Goal: Use online tool/utility: Utilize a website feature to perform a specific function

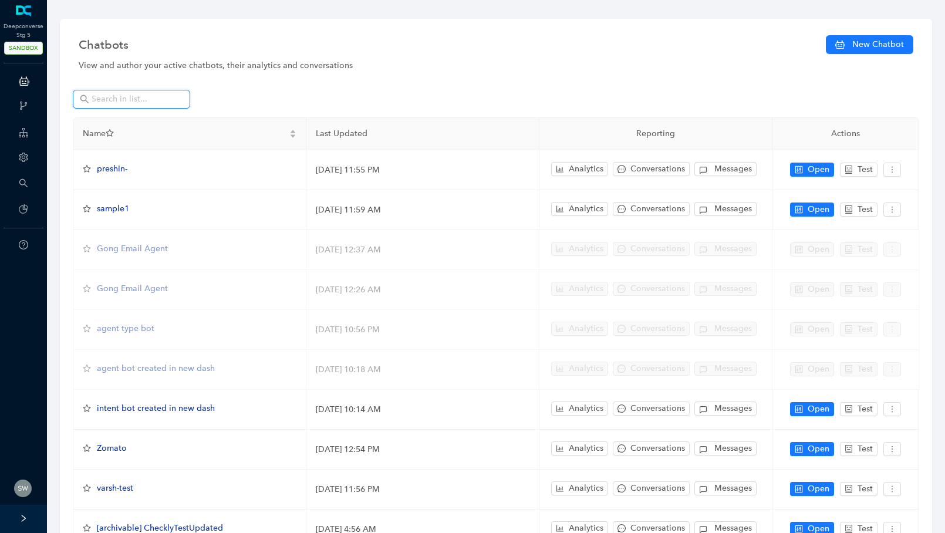
click at [131, 99] on input "text" at bounding box center [133, 99] width 82 height 13
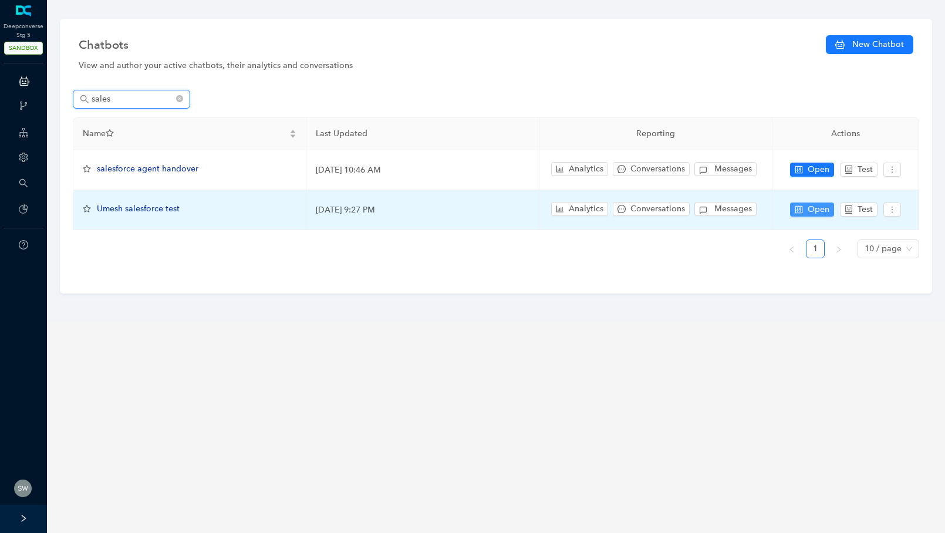
type input "sales"
click at [820, 210] on span "Open" at bounding box center [819, 209] width 22 height 13
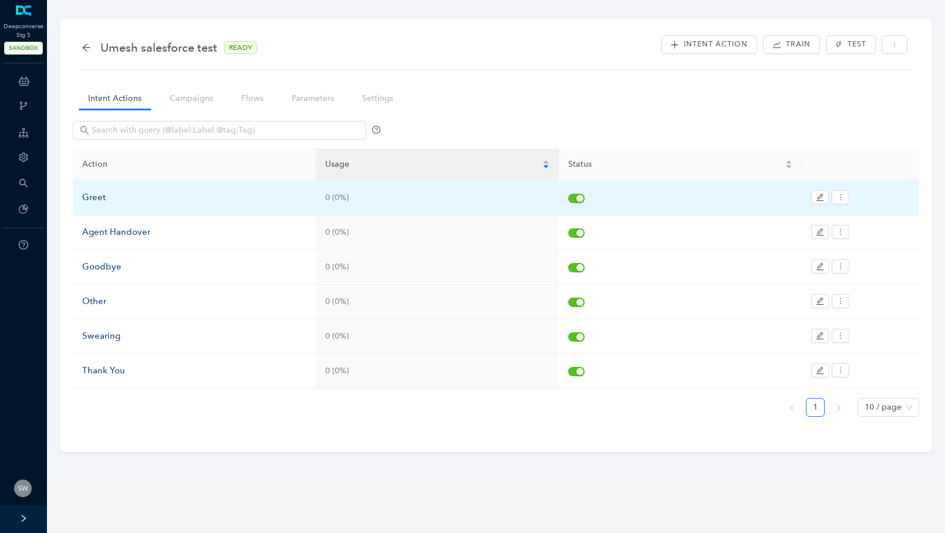
click at [128, 204] on div "Greet" at bounding box center [194, 198] width 224 height 14
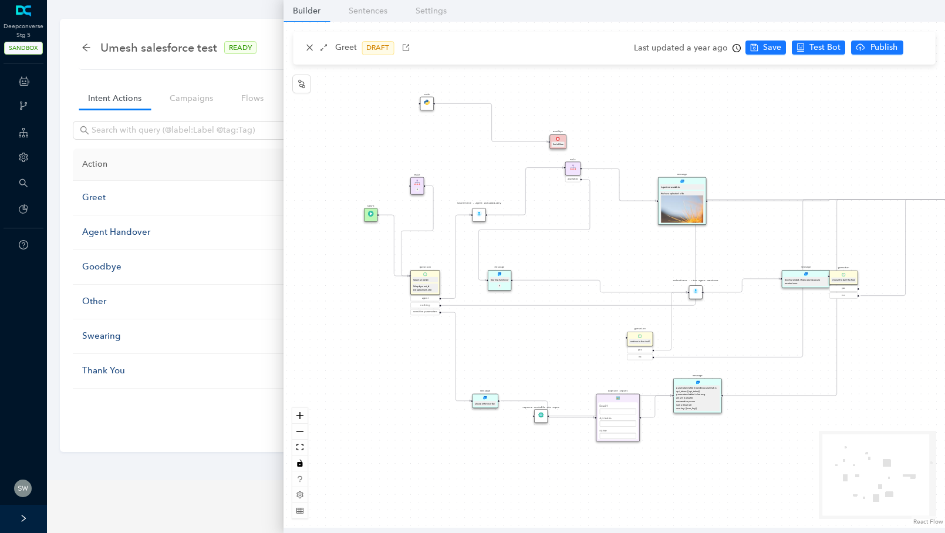
drag, startPoint x: 638, startPoint y: 133, endPoint x: 689, endPoint y: 126, distance: 51.5
click at [689, 126] on div "Start greet Salesforce - Live Agent Handover Salesforce - Agent Availability Qu…" at bounding box center [615, 275] width 662 height 506
click at [303, 419] on button "zoom in" at bounding box center [299, 416] width 15 height 16
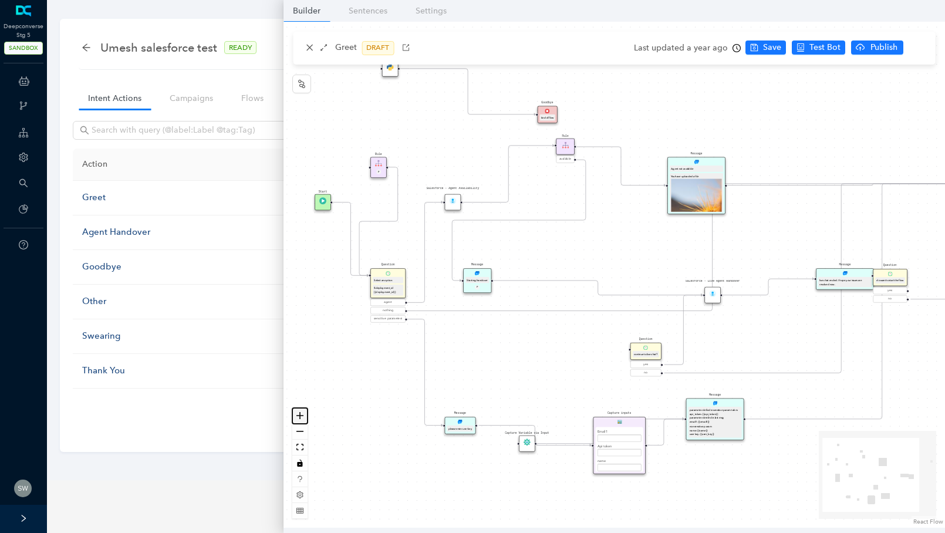
click at [303, 419] on button "zoom in" at bounding box center [299, 416] width 15 height 16
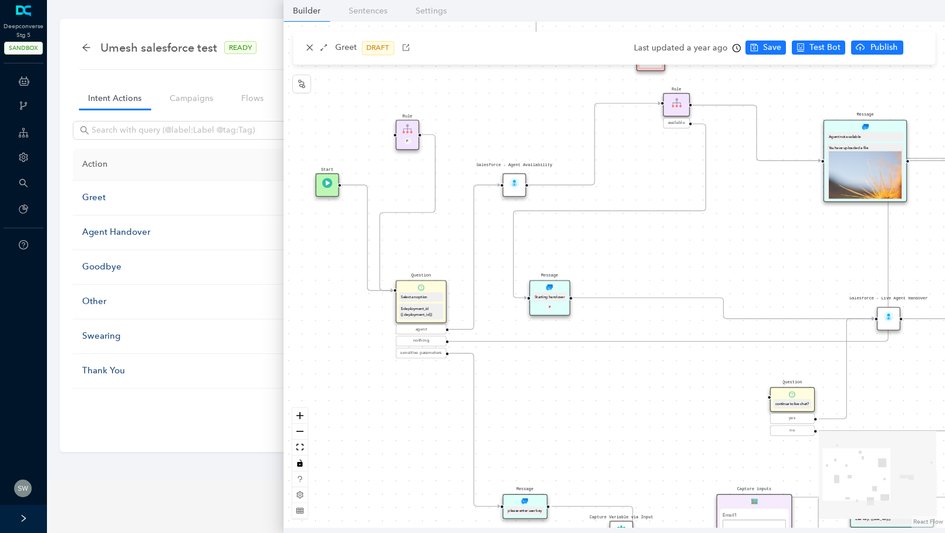
drag, startPoint x: 410, startPoint y: 335, endPoint x: 542, endPoint y: 349, distance: 133.5
click at [542, 349] on div "Start greet Salesforce - Live Agent Handover Salesforce - Agent Availability Qu…" at bounding box center [615, 275] width 662 height 506
click at [305, 79] on icon "node-index" at bounding box center [301, 83] width 9 height 9
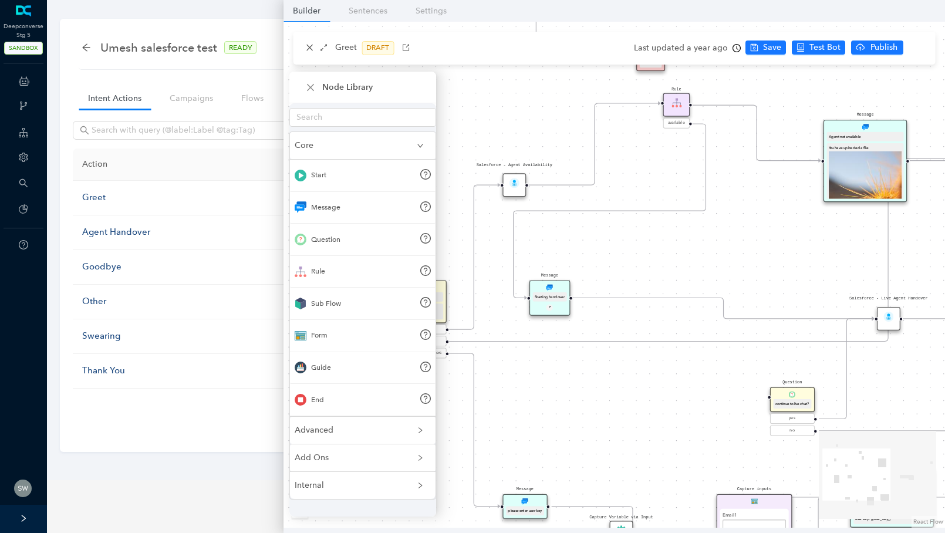
click at [317, 433] on span "Advanced" at bounding box center [356, 430] width 122 height 13
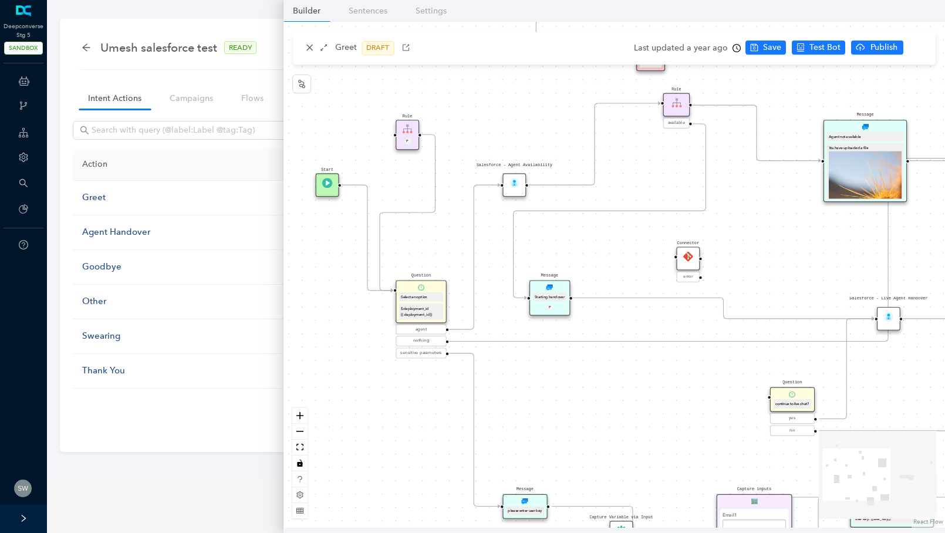
click at [689, 259] on img at bounding box center [688, 256] width 10 height 10
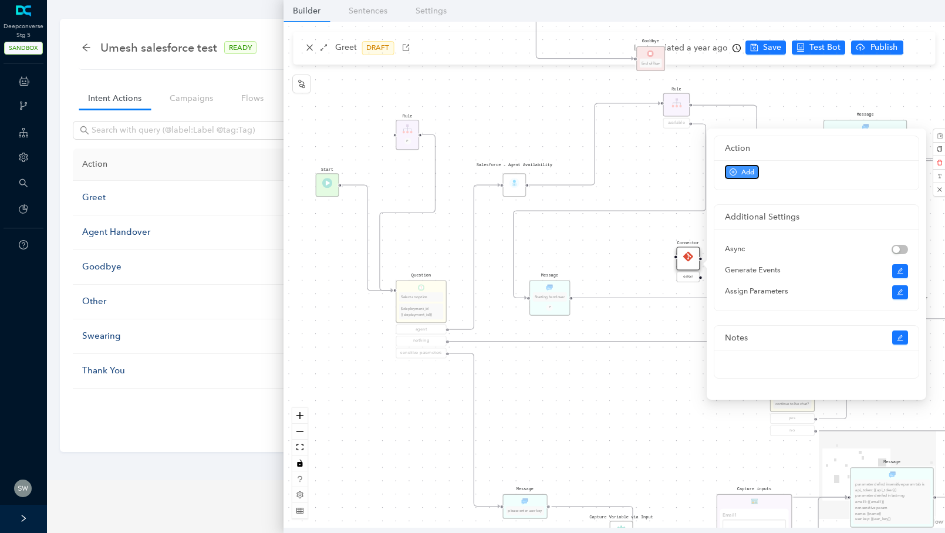
click at [745, 167] on span "Add" at bounding box center [747, 172] width 13 height 11
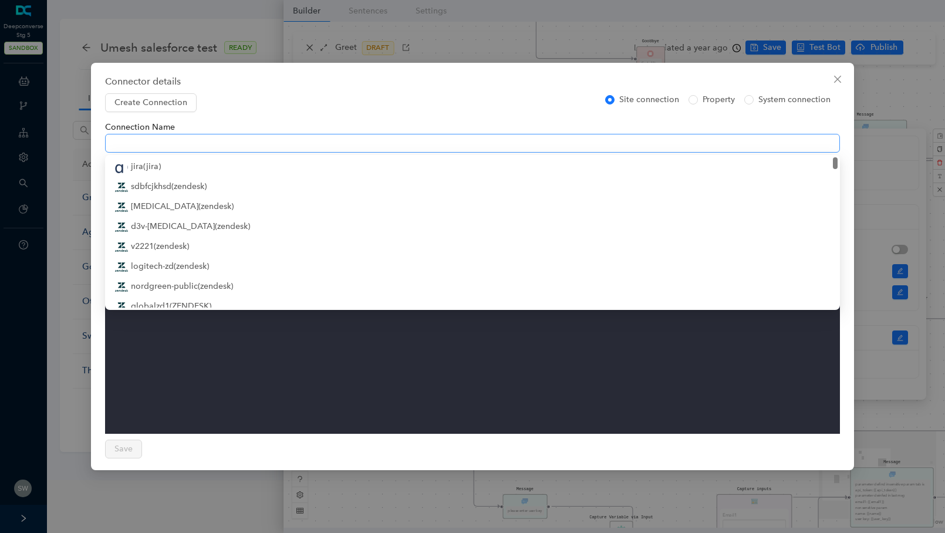
click at [122, 143] on span at bounding box center [472, 143] width 721 height 18
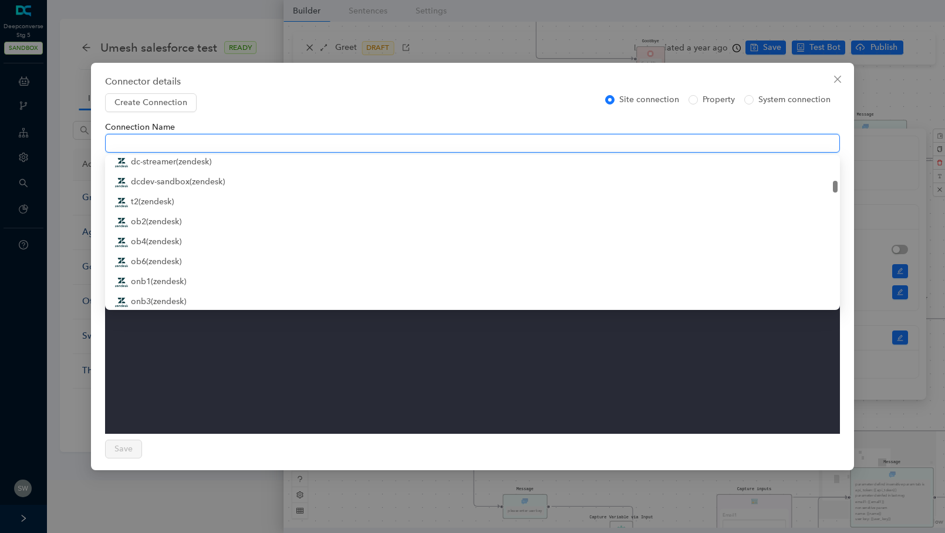
scroll to position [290, 0]
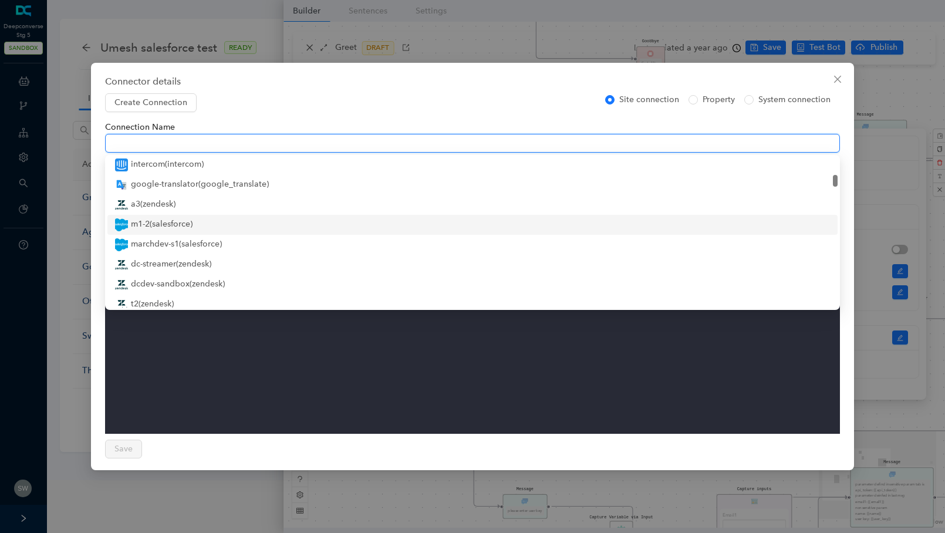
click at [166, 231] on div "m1-2 ( salesforce )" at bounding box center [472, 225] width 716 height 14
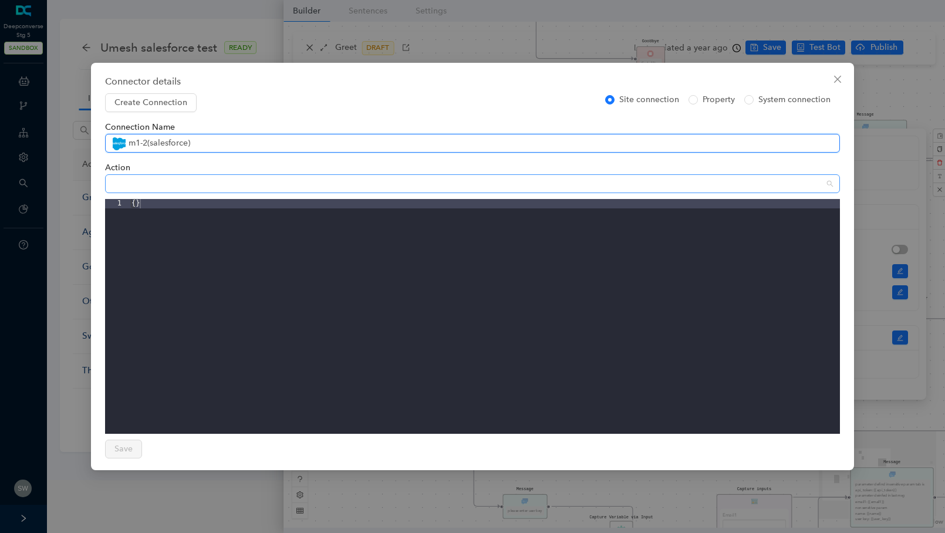
click at [130, 181] on span at bounding box center [472, 184] width 721 height 18
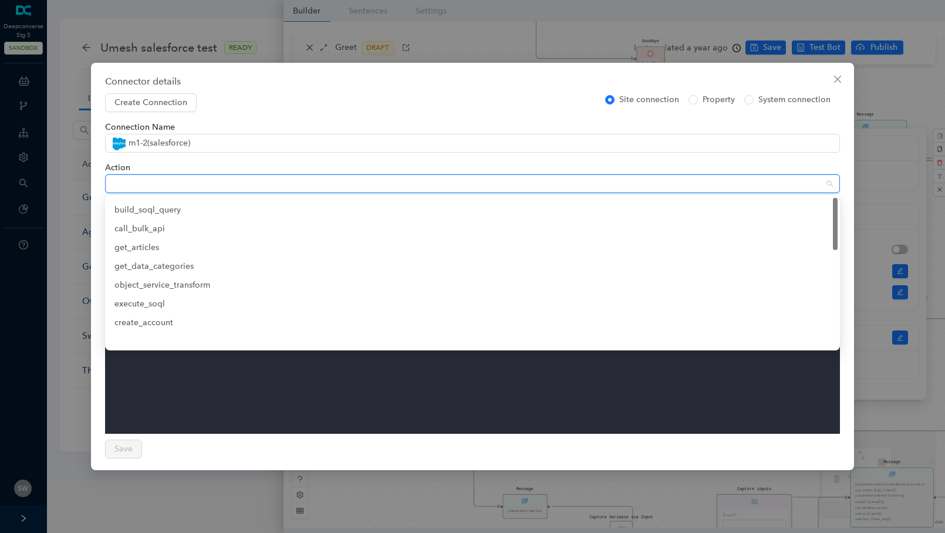
scroll to position [0, 0]
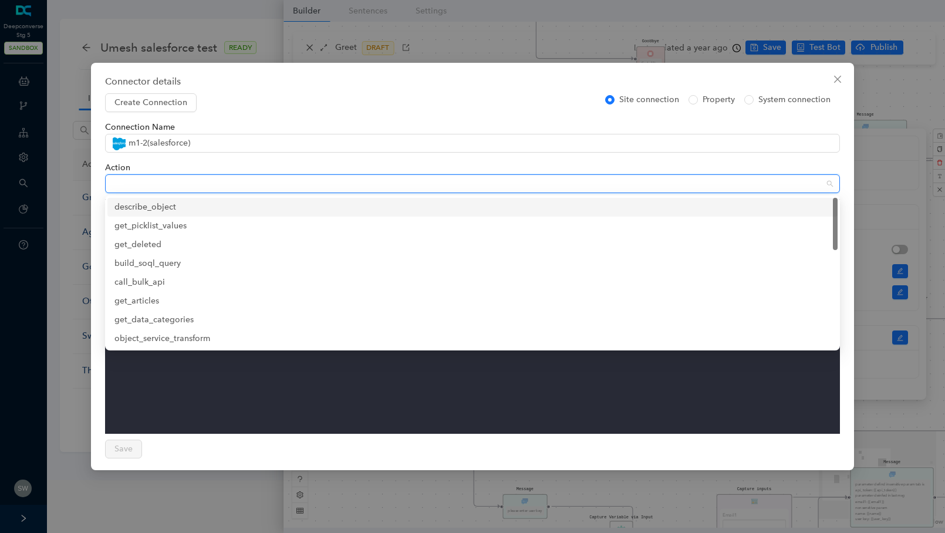
click at [167, 209] on div "describe_object" at bounding box center [472, 207] width 716 height 13
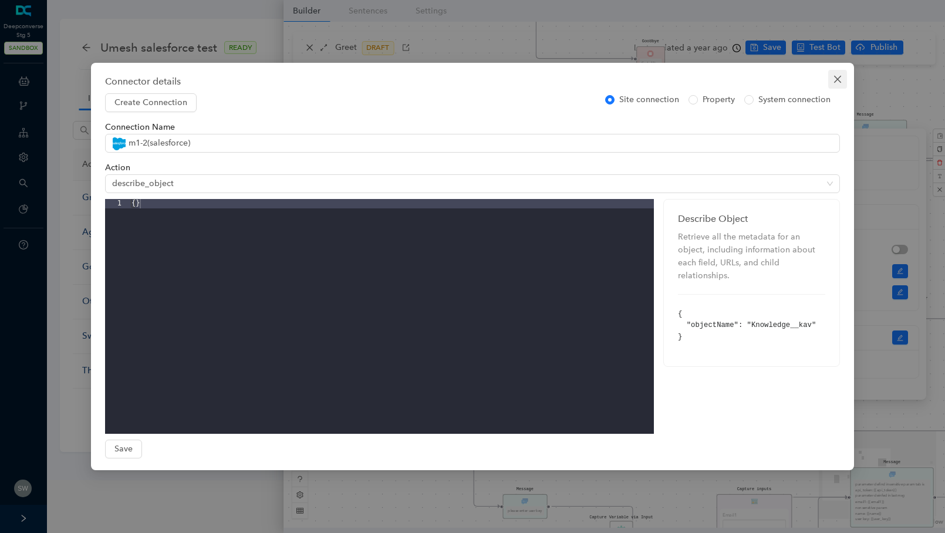
click at [832, 81] on span "Close" at bounding box center [837, 79] width 19 height 9
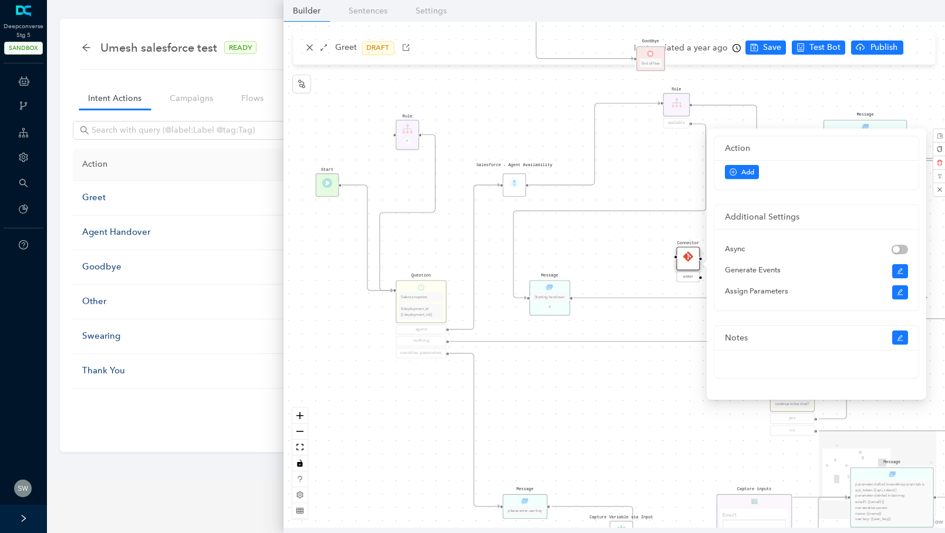
click at [634, 161] on div "Start greet Salesforce - Live Agent Handover Salesforce - Agent Availability Qu…" at bounding box center [615, 275] width 662 height 506
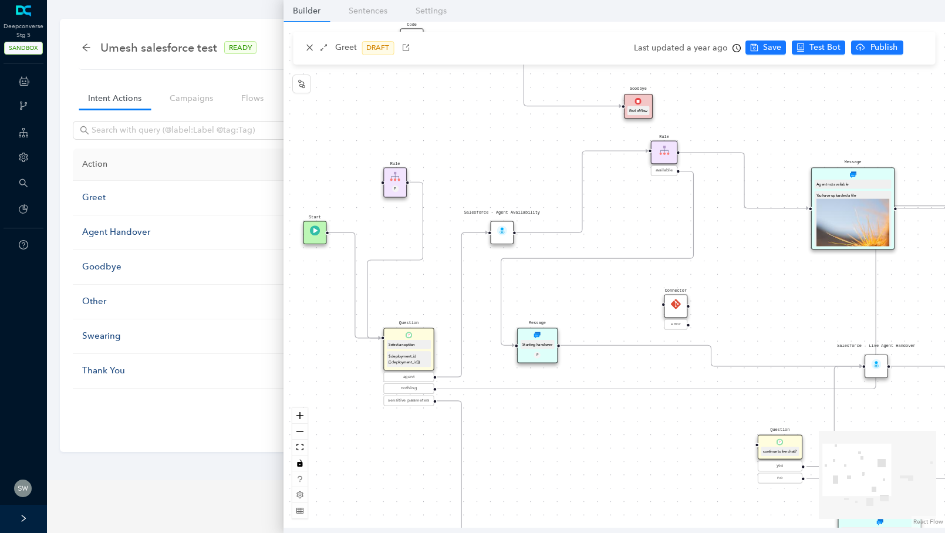
drag, startPoint x: 774, startPoint y: 227, endPoint x: 762, endPoint y: 274, distance: 48.6
click at [762, 274] on div "Start greet Salesforce - Live Agent Handover Salesforce - Agent Availability Qu…" at bounding box center [615, 275] width 662 height 506
click at [502, 234] on img at bounding box center [502, 230] width 10 height 10
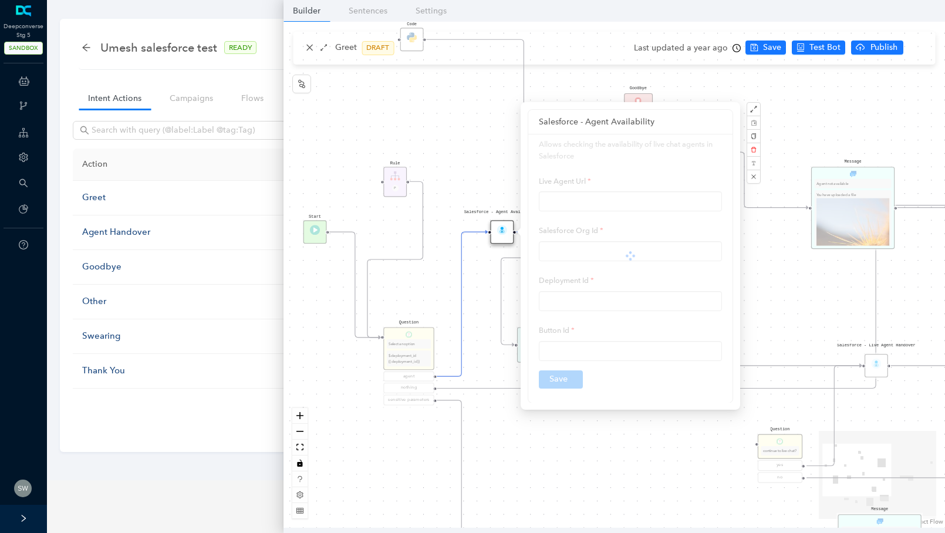
type input "$live_agent_url"
type input "$salesforce_org_id"
type input "$deployment_id"
type input "$button_id"
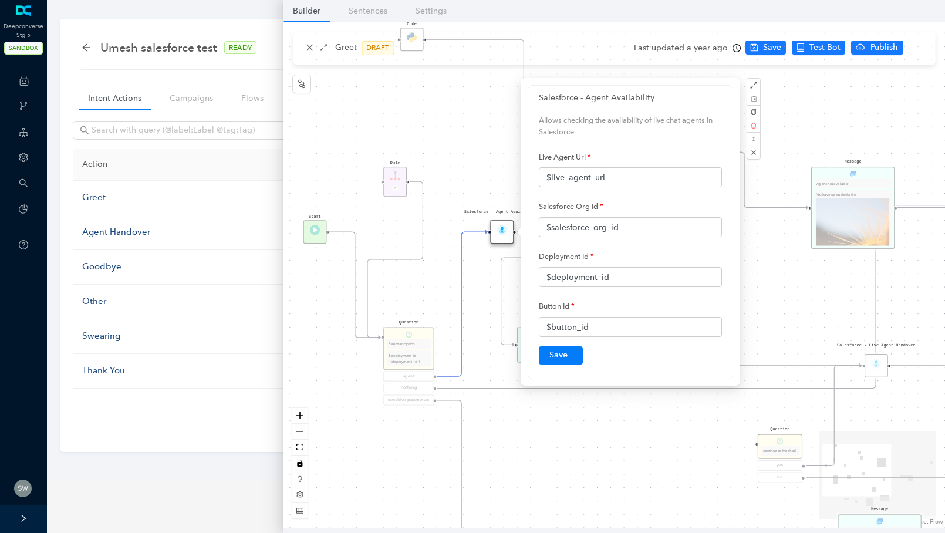
click at [814, 277] on div "Start greet Salesforce - Live Agent Handover Salesforce - Agent Availability Qu…" at bounding box center [615, 275] width 662 height 506
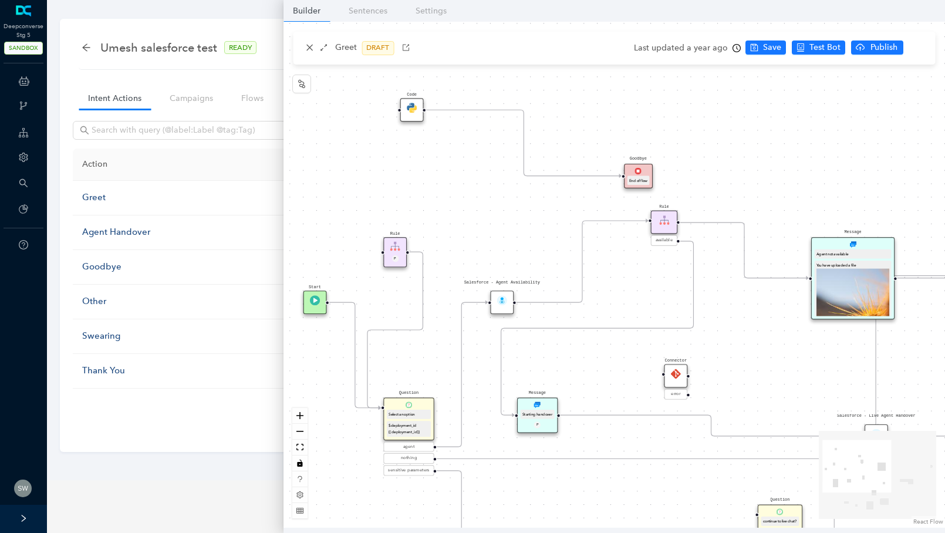
click at [674, 386] on div "Connector" at bounding box center [675, 375] width 23 height 23
click at [673, 378] on img at bounding box center [676, 374] width 10 height 10
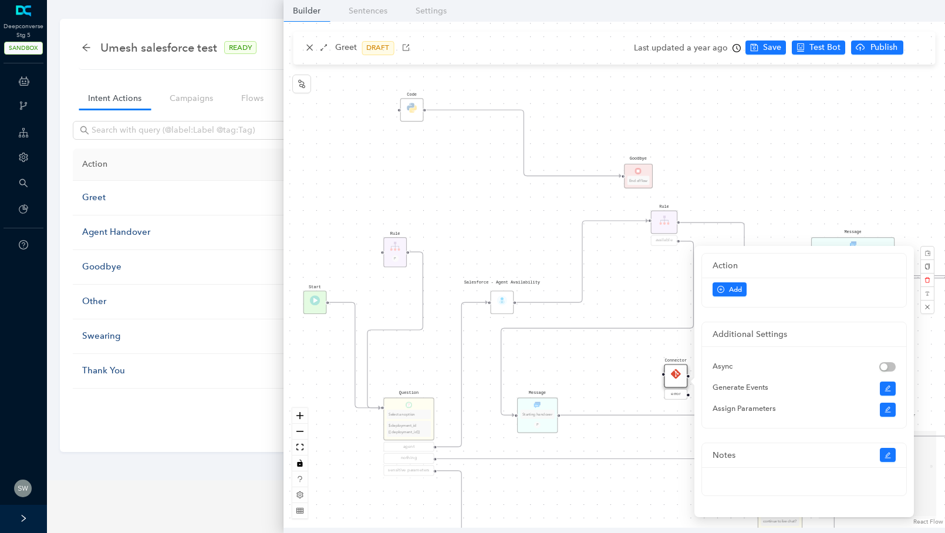
click at [304, 49] on div "Start greet Salesforce - Live Agent Handover Salesforce - Agent Availability Qu…" at bounding box center [615, 275] width 662 height 506
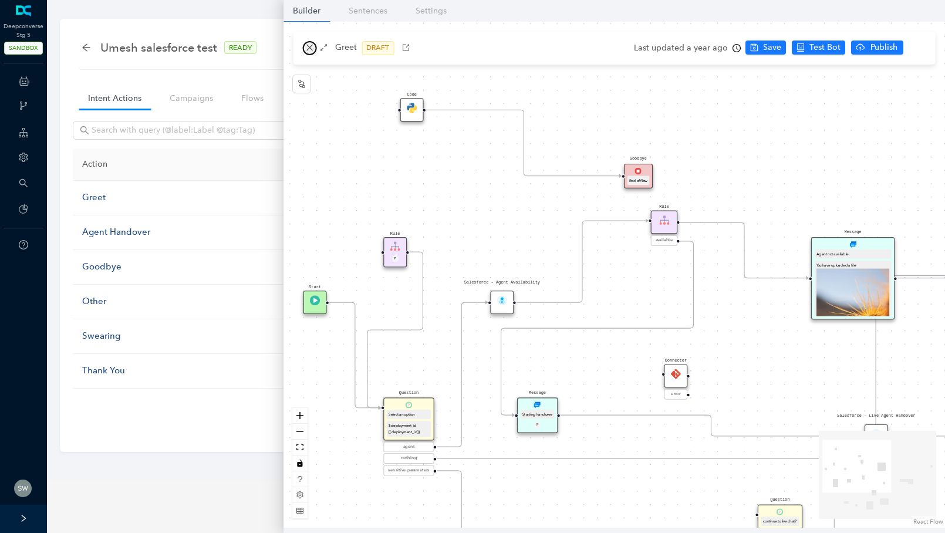
click at [305, 49] on button "button" at bounding box center [309, 48] width 14 height 14
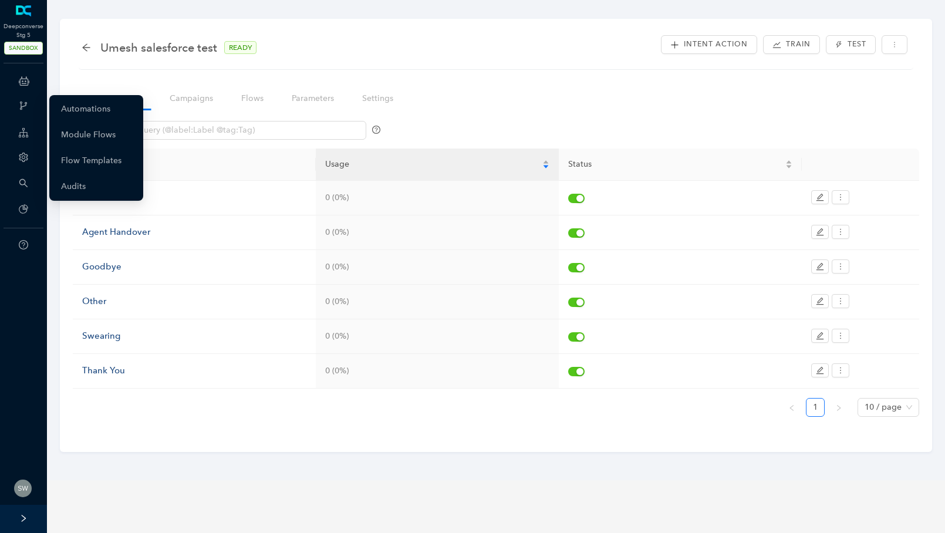
click at [26, 105] on icon "branches" at bounding box center [23, 105] width 9 height 9
click at [77, 112] on link "Automations" at bounding box center [85, 108] width 49 height 23
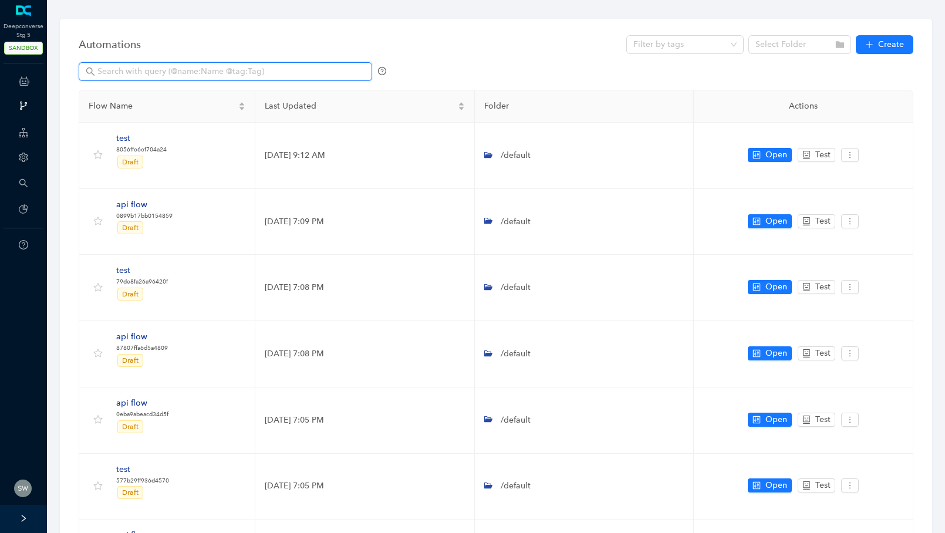
click at [234, 65] on input "text" at bounding box center [226, 71] width 258 height 13
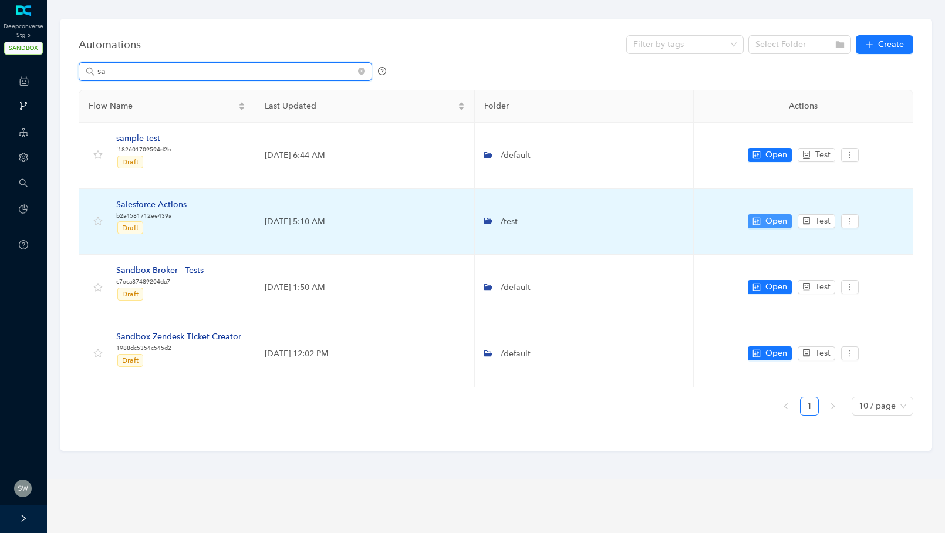
type input "sa"
click at [761, 225] on button "Open" at bounding box center [770, 221] width 44 height 14
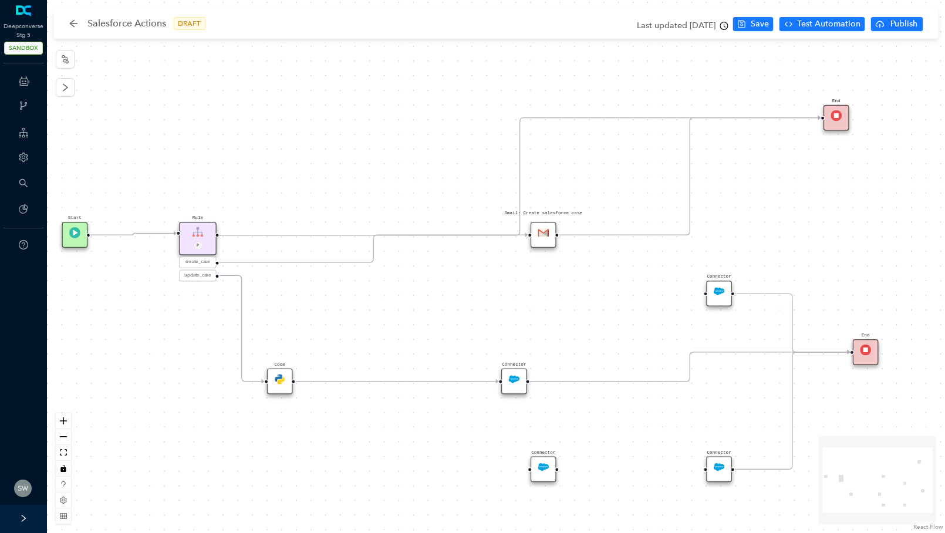
drag, startPoint x: 542, startPoint y: 307, endPoint x: 516, endPoint y: 334, distance: 37.4
click at [516, 334] on div "Start End Gmail: Create salesforce case Rule P create_case update_case Connecto…" at bounding box center [496, 266] width 898 height 533
click at [510, 385] on div "Connector" at bounding box center [514, 382] width 26 height 26
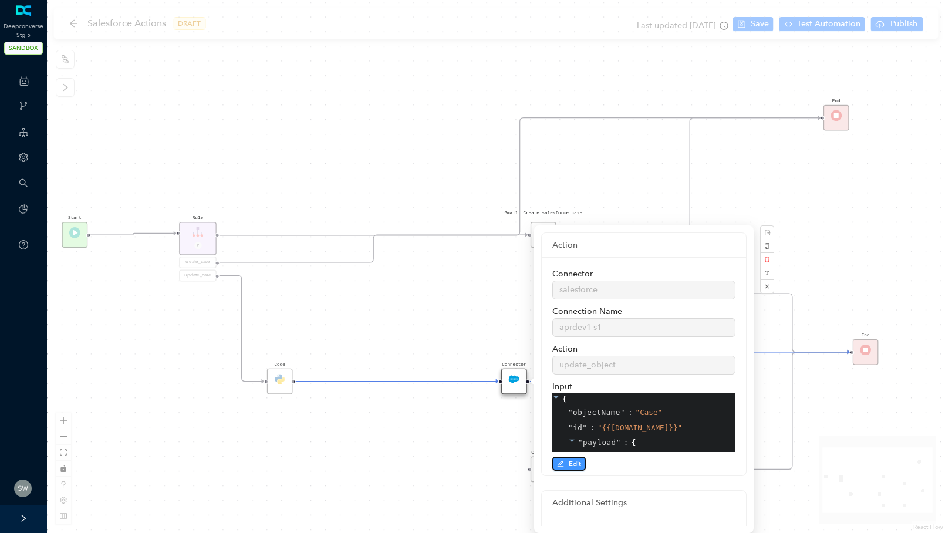
click at [561, 464] on icon "edit" at bounding box center [560, 463] width 7 height 7
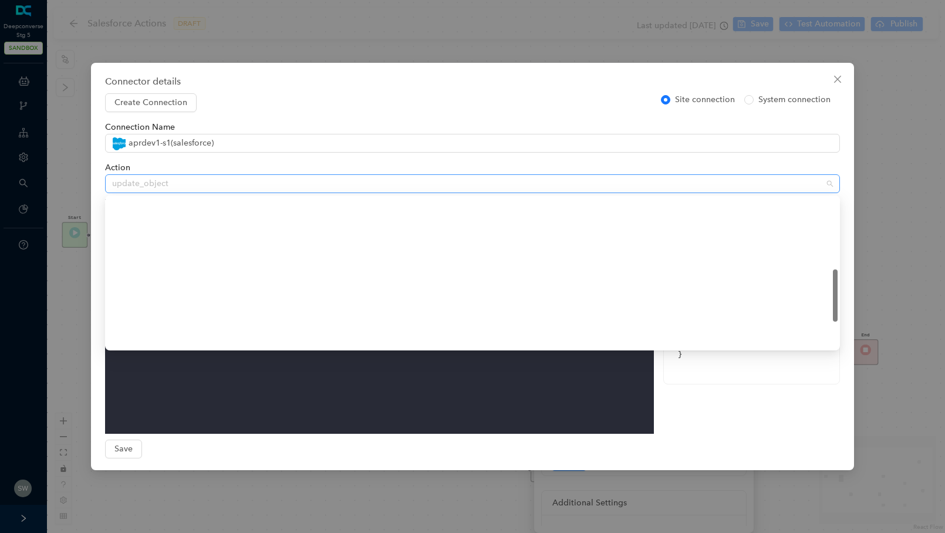
click at [218, 185] on span "update_object" at bounding box center [472, 184] width 721 height 18
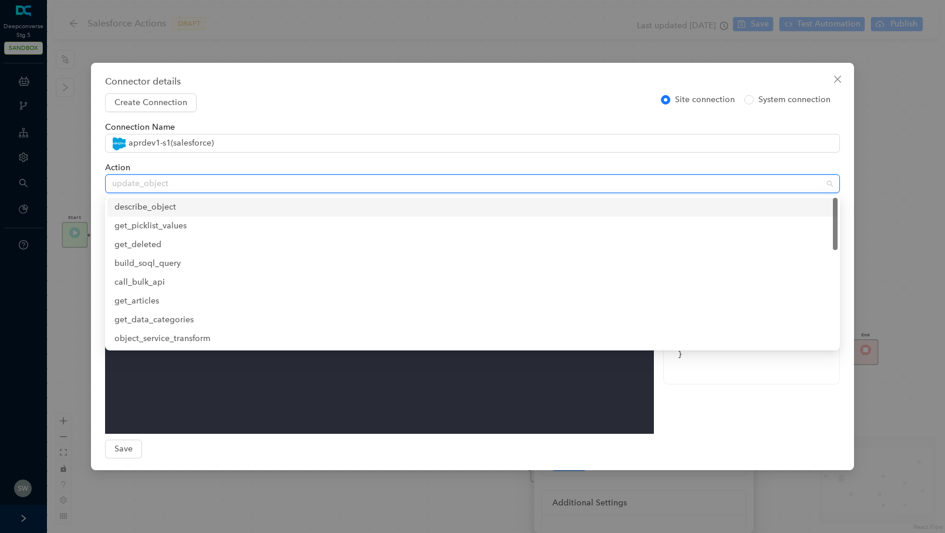
click at [339, 19] on div "Connector details Create Connection Site connection System connection Connectio…" at bounding box center [472, 266] width 945 height 533
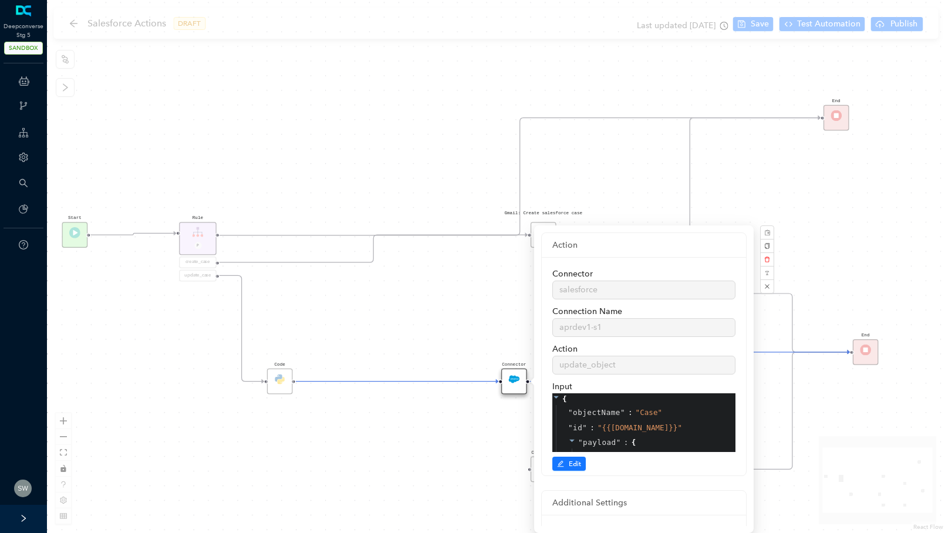
click at [480, 288] on div "Start End Gmail: Create salesforce case Rule P create_case update_case Connecto…" at bounding box center [496, 266] width 898 height 533
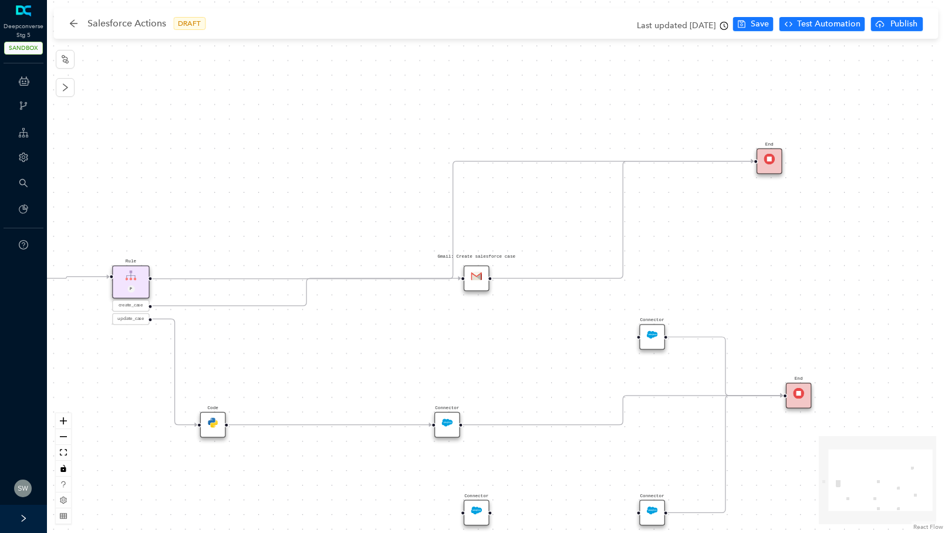
drag, startPoint x: 592, startPoint y: 285, endPoint x: 525, endPoint y: 328, distance: 79.8
click at [525, 328] on div "Start End Gmail: Create salesforce case Rule P create_case update_case Connecto…" at bounding box center [496, 266] width 898 height 533
click at [647, 336] on img at bounding box center [652, 334] width 11 height 11
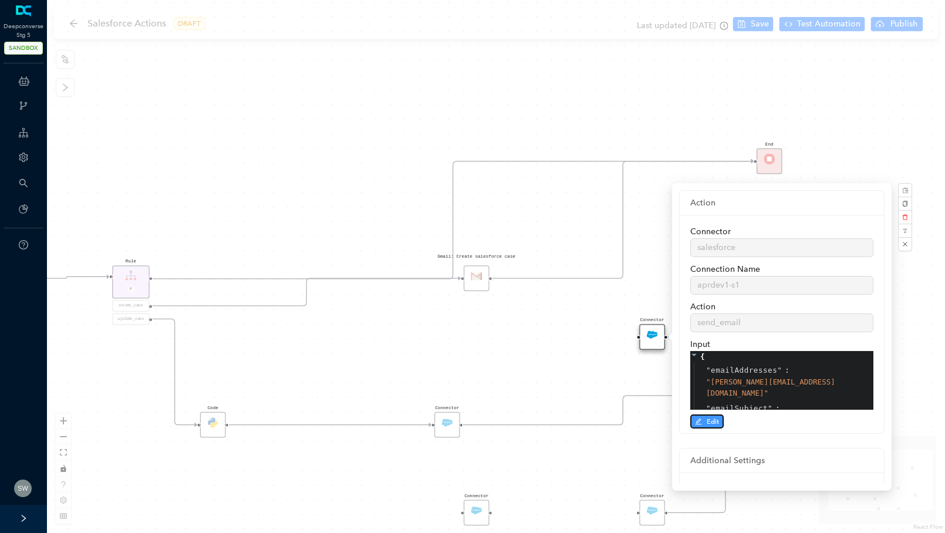
click at [699, 419] on icon "edit" at bounding box center [699, 422] width 6 height 6
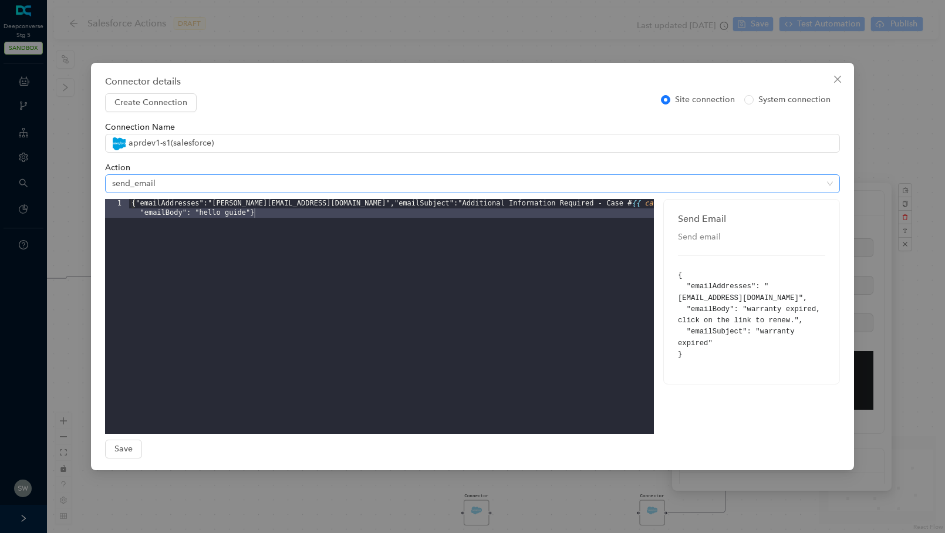
click at [203, 183] on span "send_email" at bounding box center [472, 184] width 721 height 18
click at [229, 178] on span "send_email" at bounding box center [472, 184] width 721 height 18
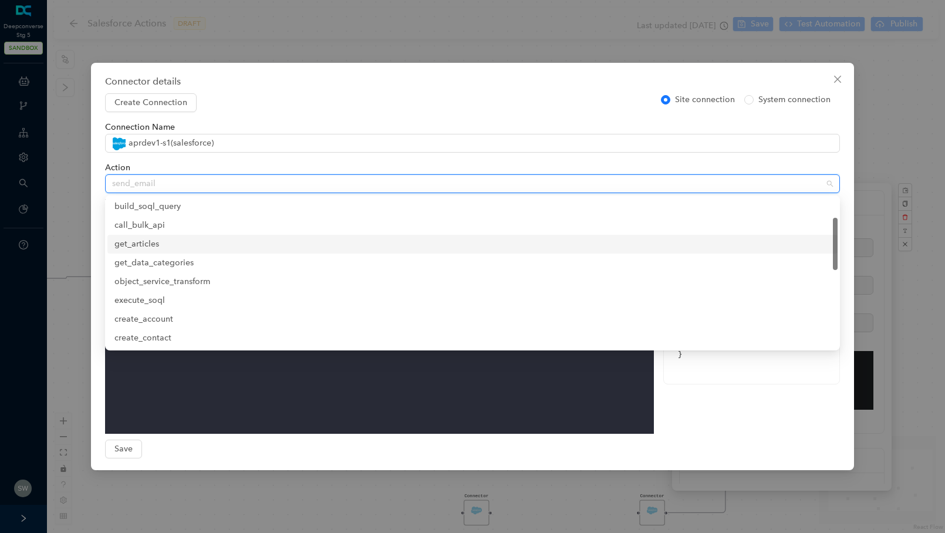
scroll to position [0, 0]
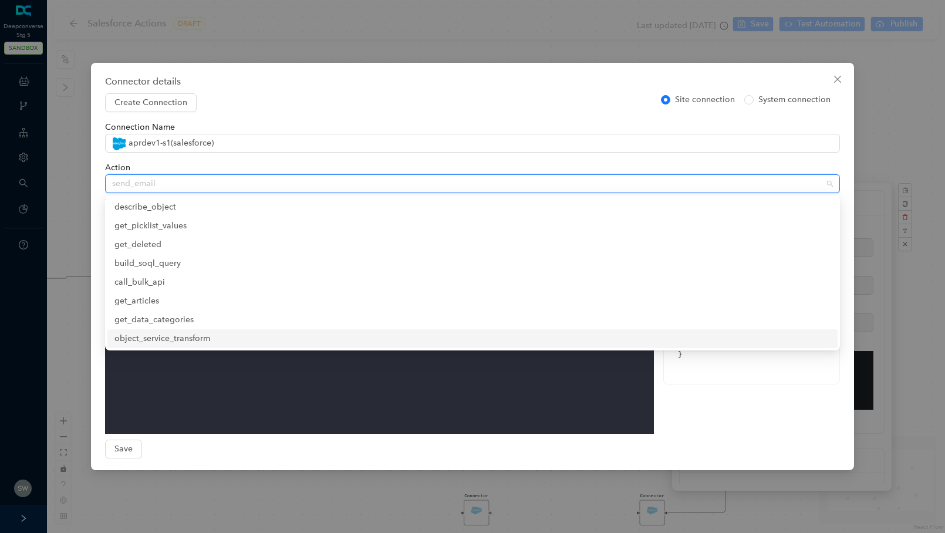
click at [717, 359] on pre "{ "emailAddresses": "[EMAIL_ADDRESS][DOMAIN_NAME]", "emailBody": "warranty expi…" at bounding box center [751, 315] width 147 height 90
